Goal: Book appointment/travel/reservation

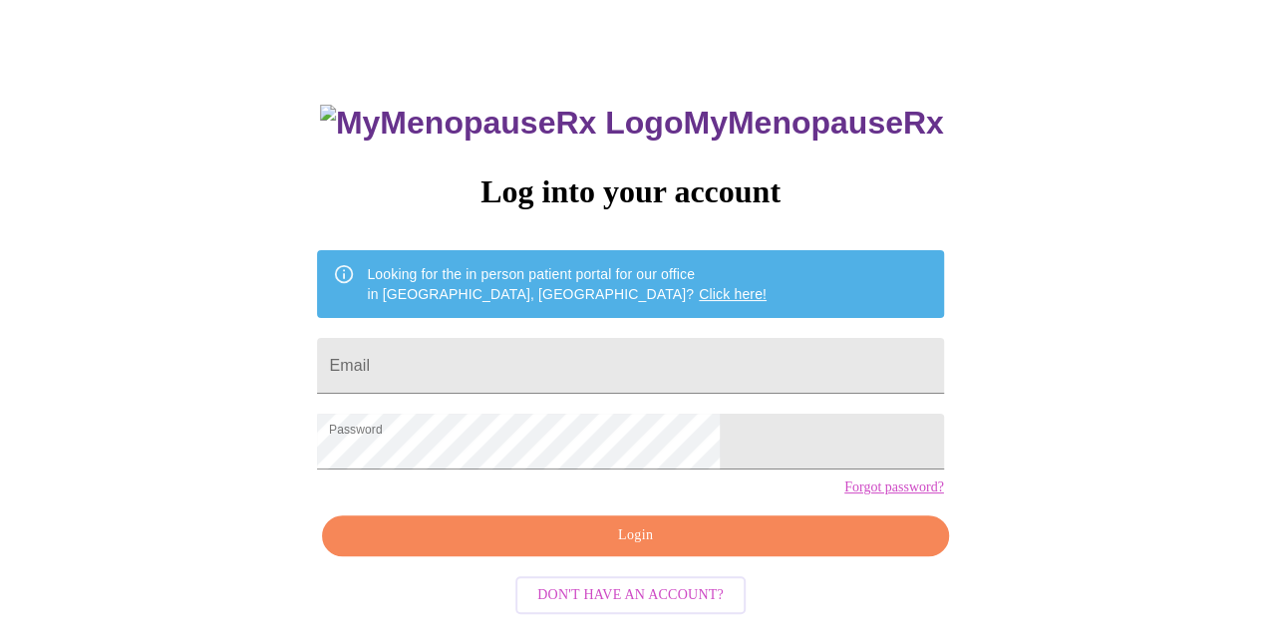
scroll to position [89, 0]
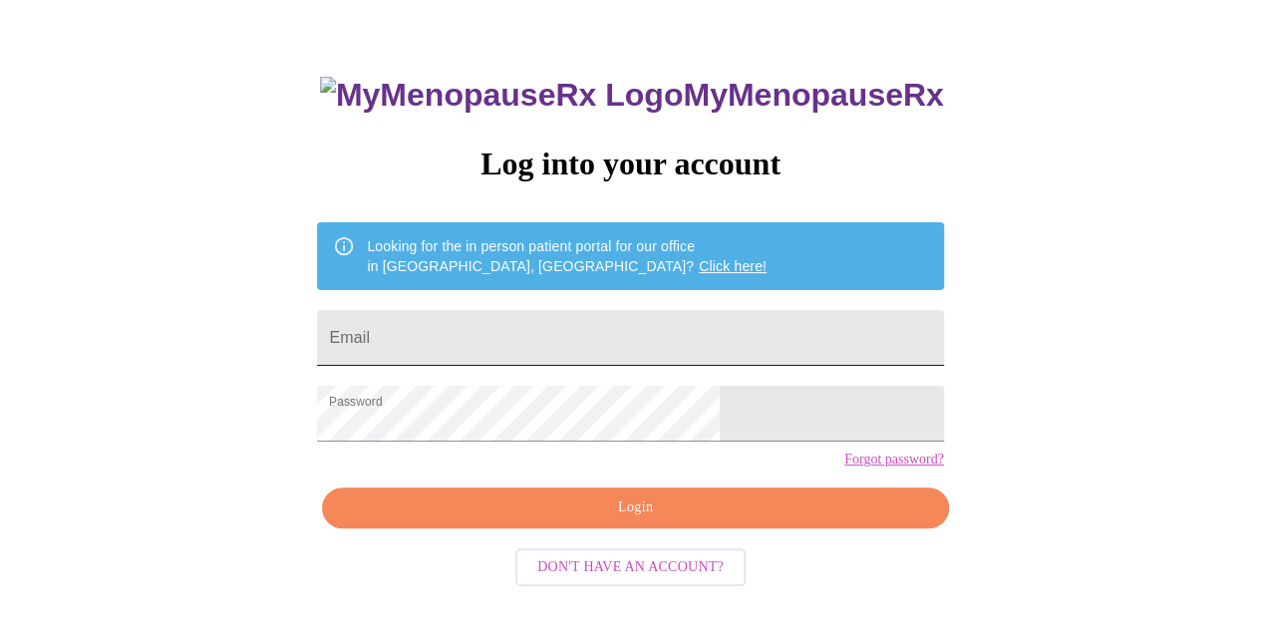
click at [598, 322] on input "Email" at bounding box center [630, 338] width 626 height 56
type input "[EMAIL_ADDRESS][DOMAIN_NAME]"
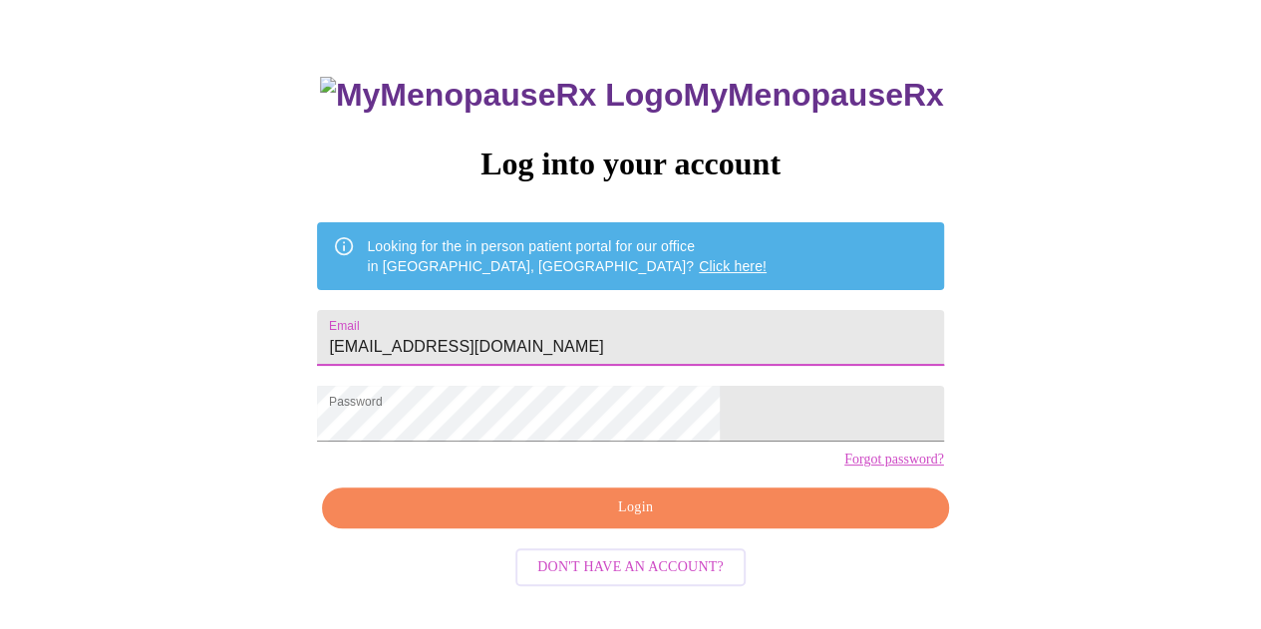
click at [635, 520] on span "Login" at bounding box center [635, 508] width 580 height 25
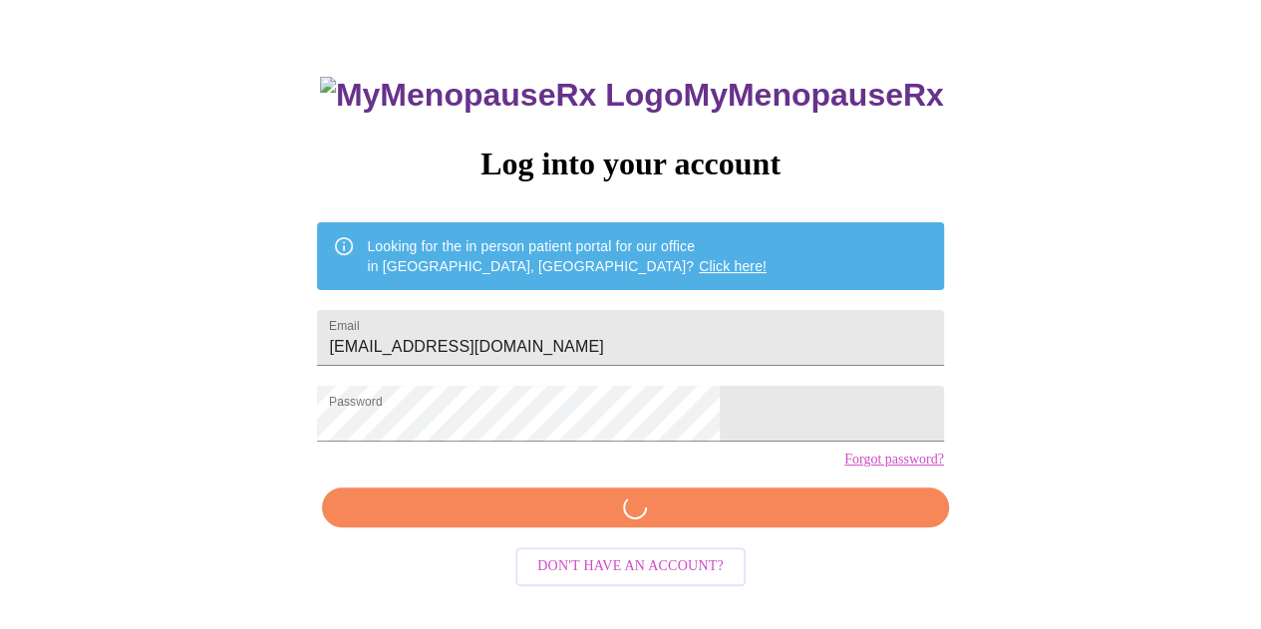
scroll to position [88, 0]
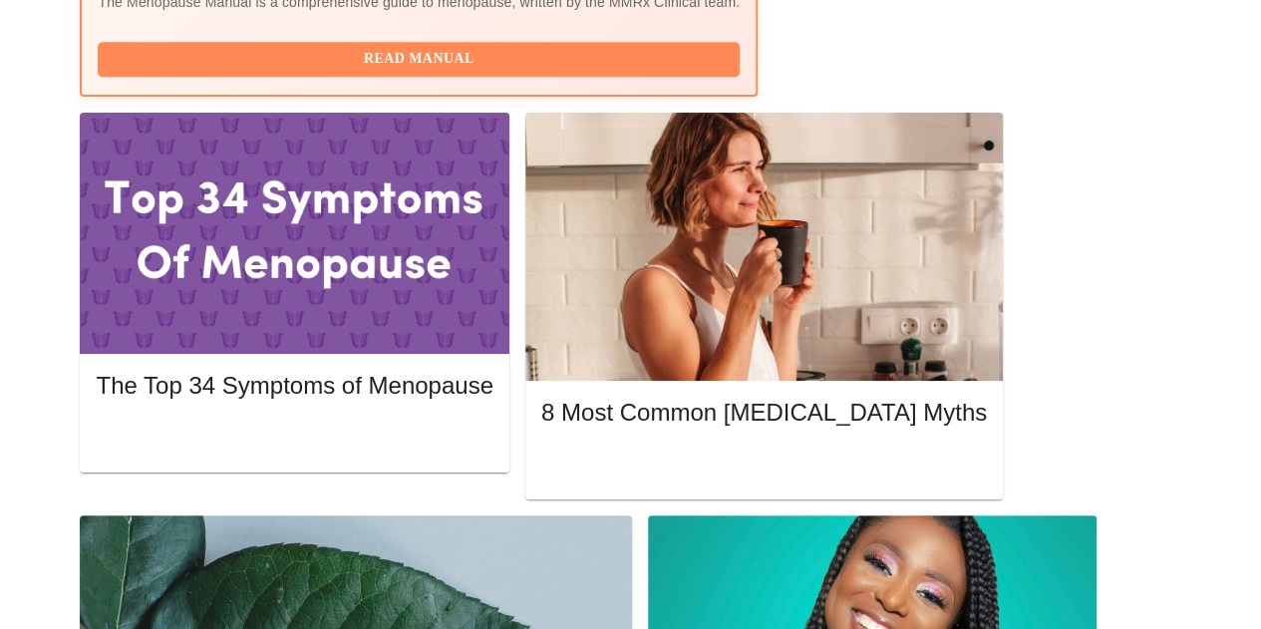
scroll to position [885, 0]
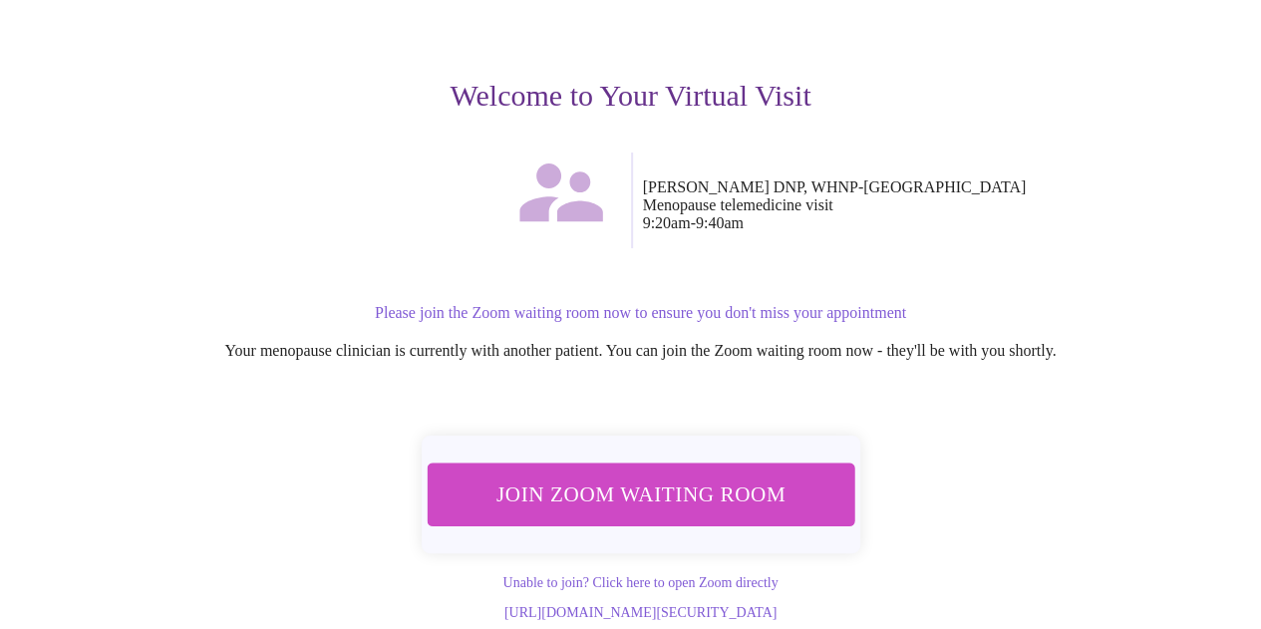
scroll to position [228, 0]
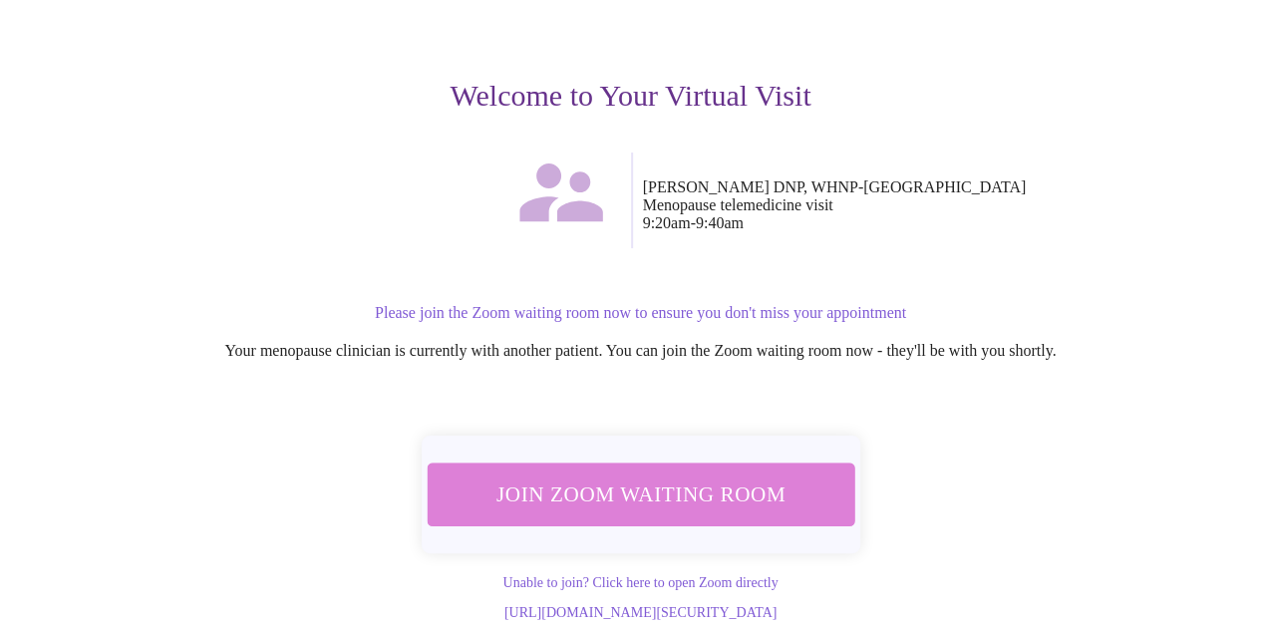
click at [775, 476] on span "Join Zoom Waiting Room" at bounding box center [641, 494] width 377 height 37
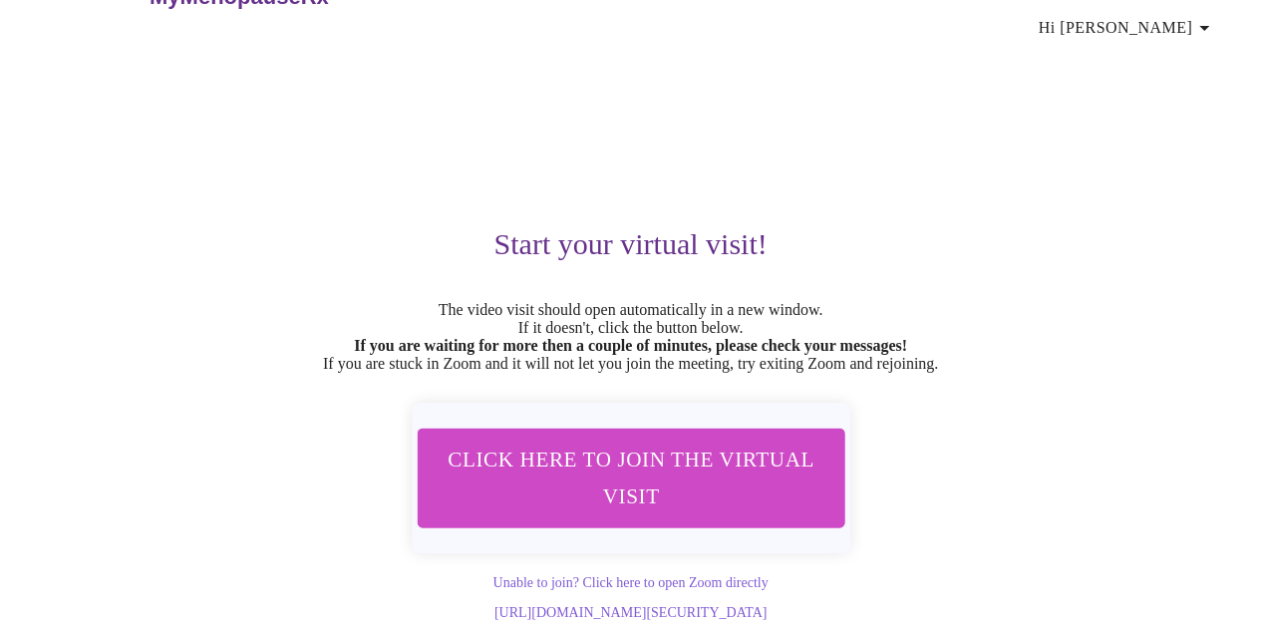
scroll to position [107, 0]
